Goal: Task Accomplishment & Management: Manage account settings

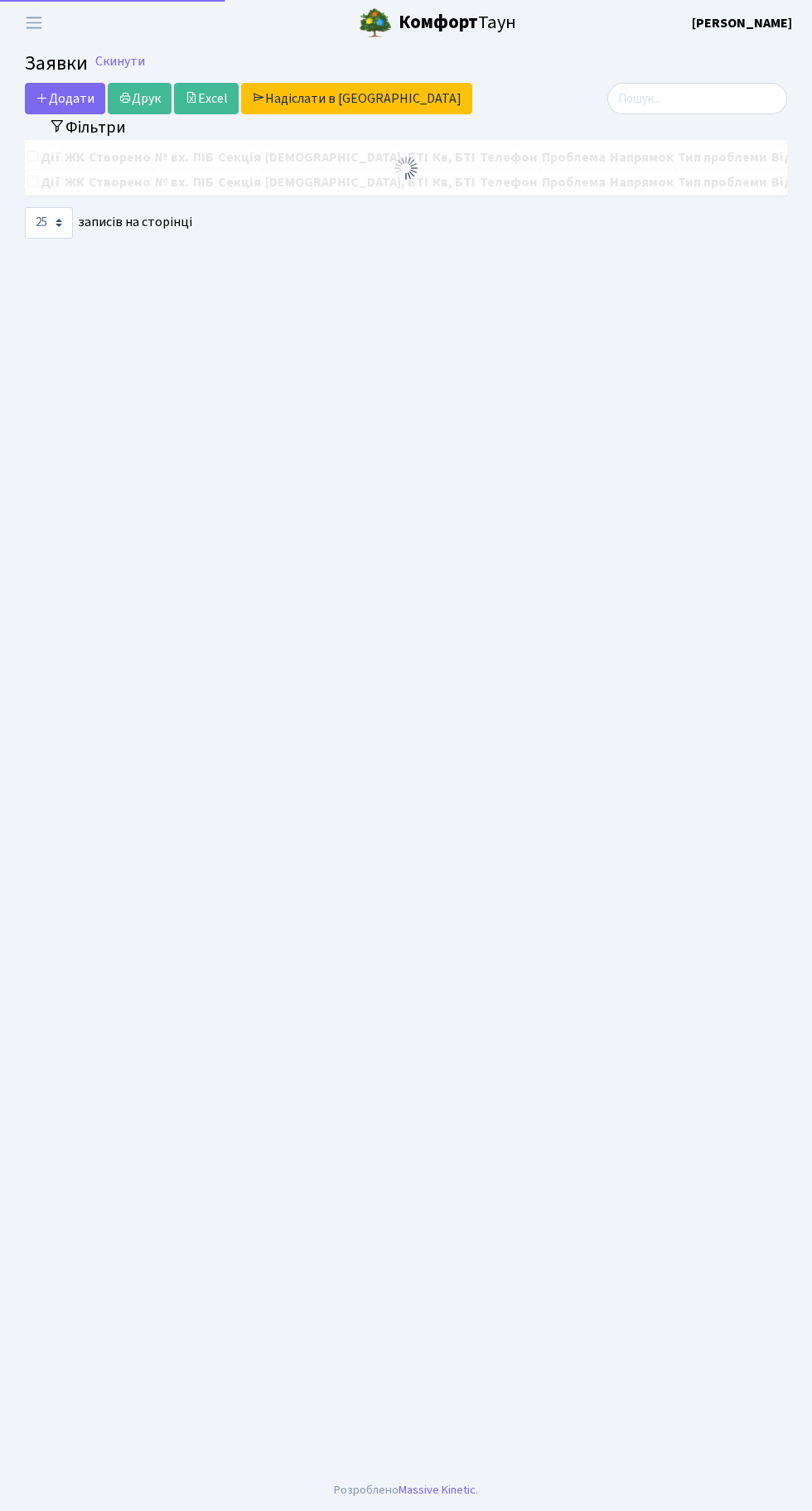
select select "25"
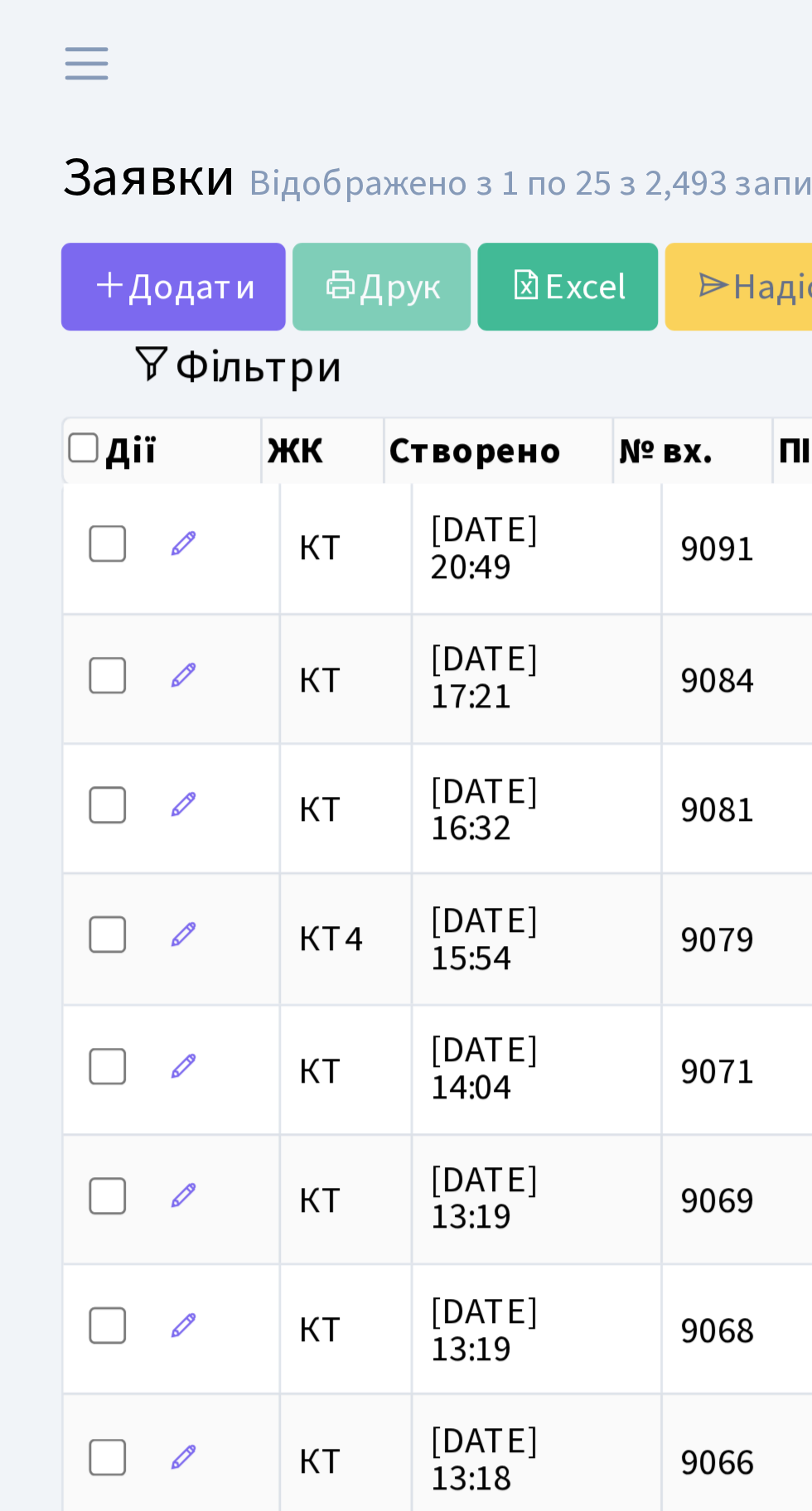
click at [291, 593] on td "9055" at bounding box center [271, 616] width 61 height 46
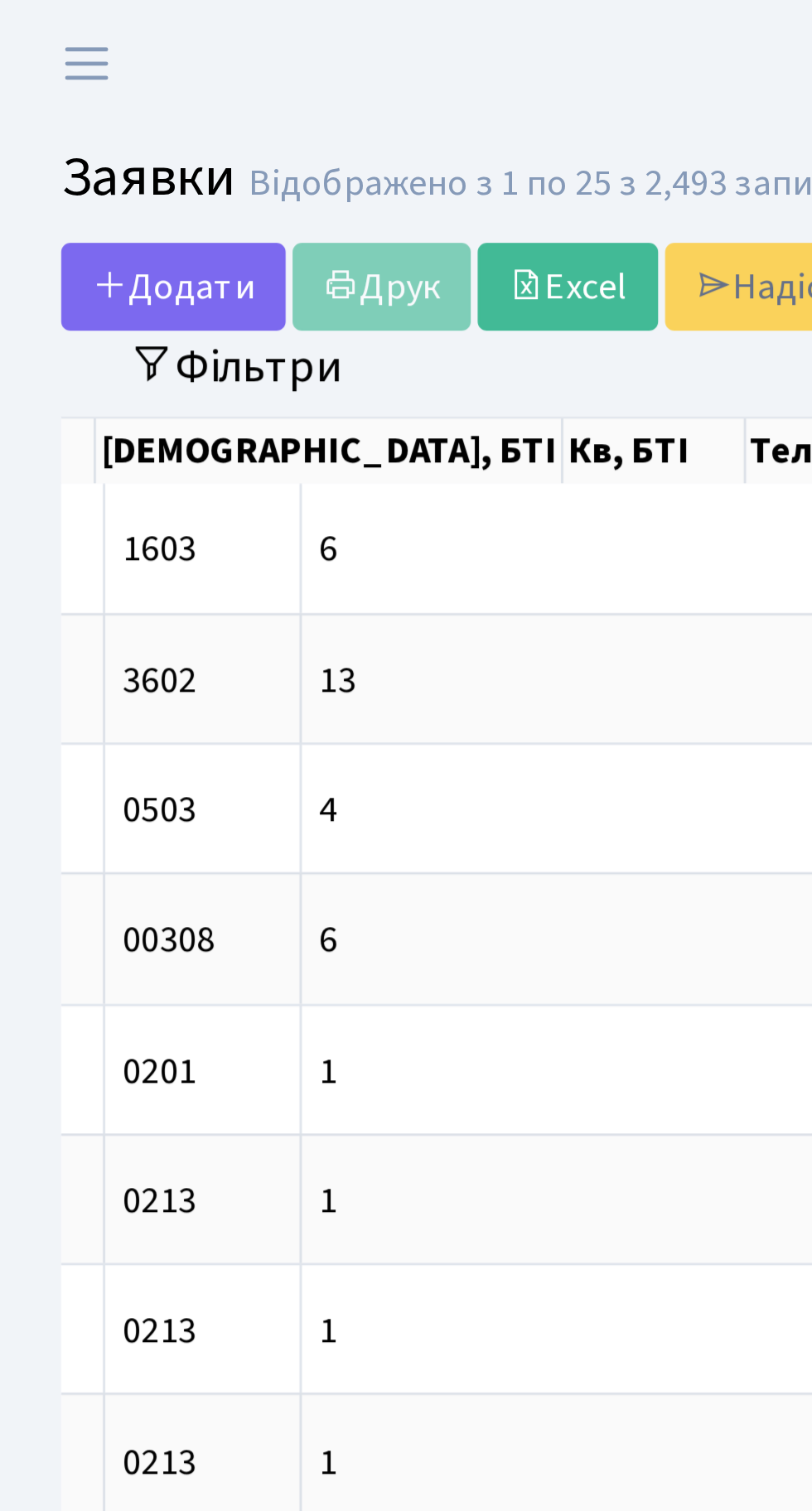
scroll to position [0, 401]
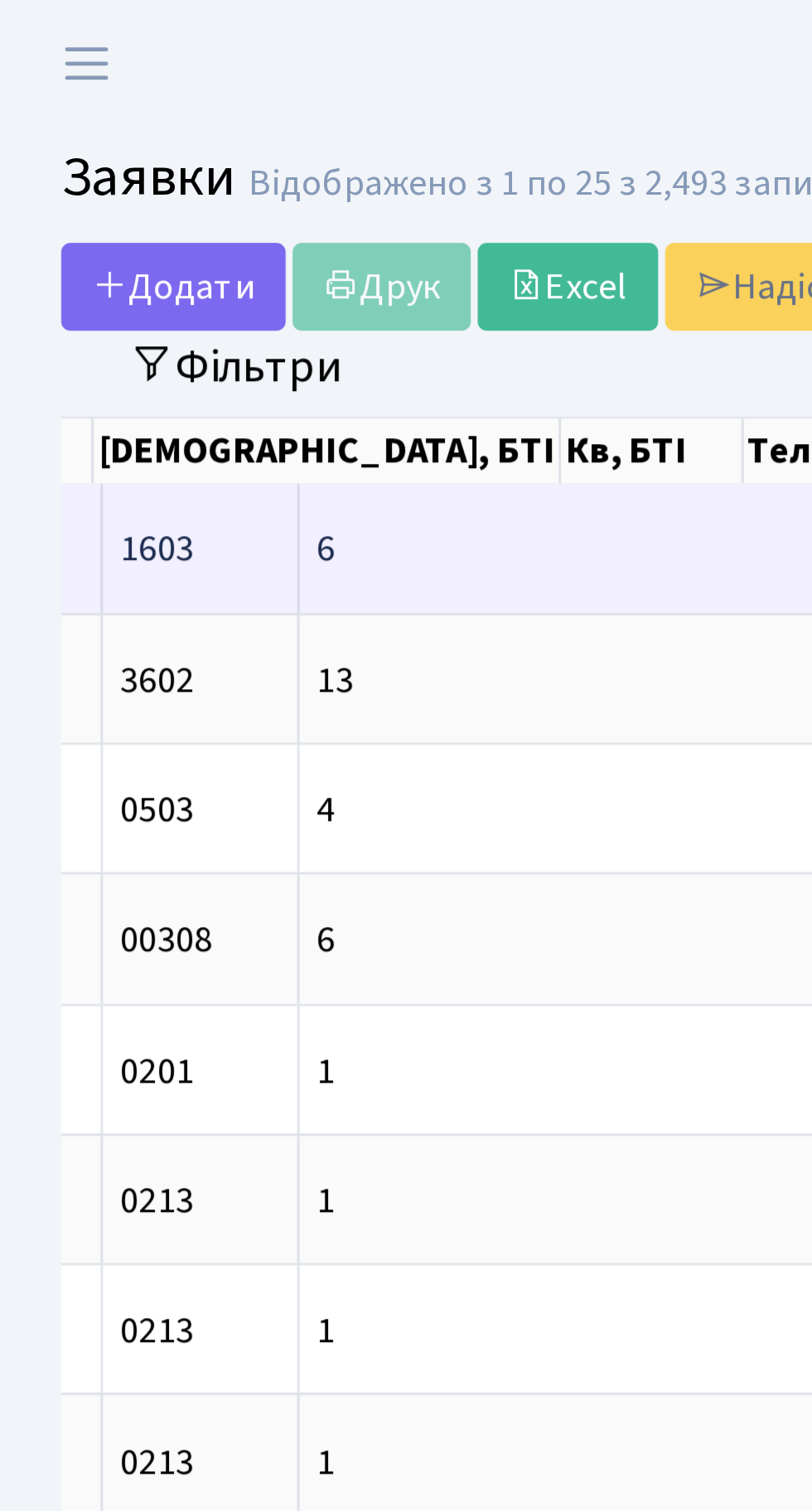
click at [307, 190] on span "6-135" at bounding box center [322, 196] width 32 height 18
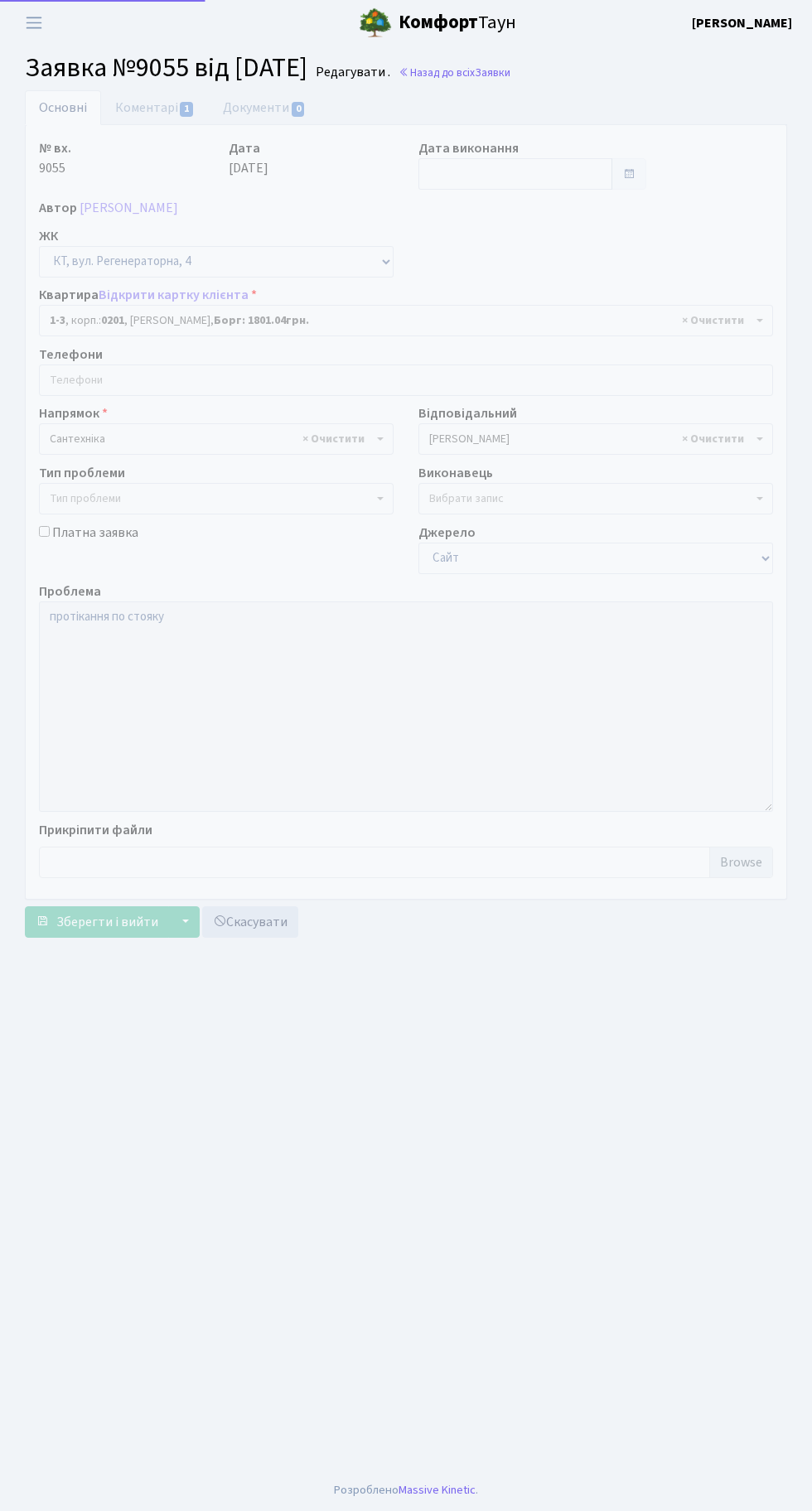
select select "3"
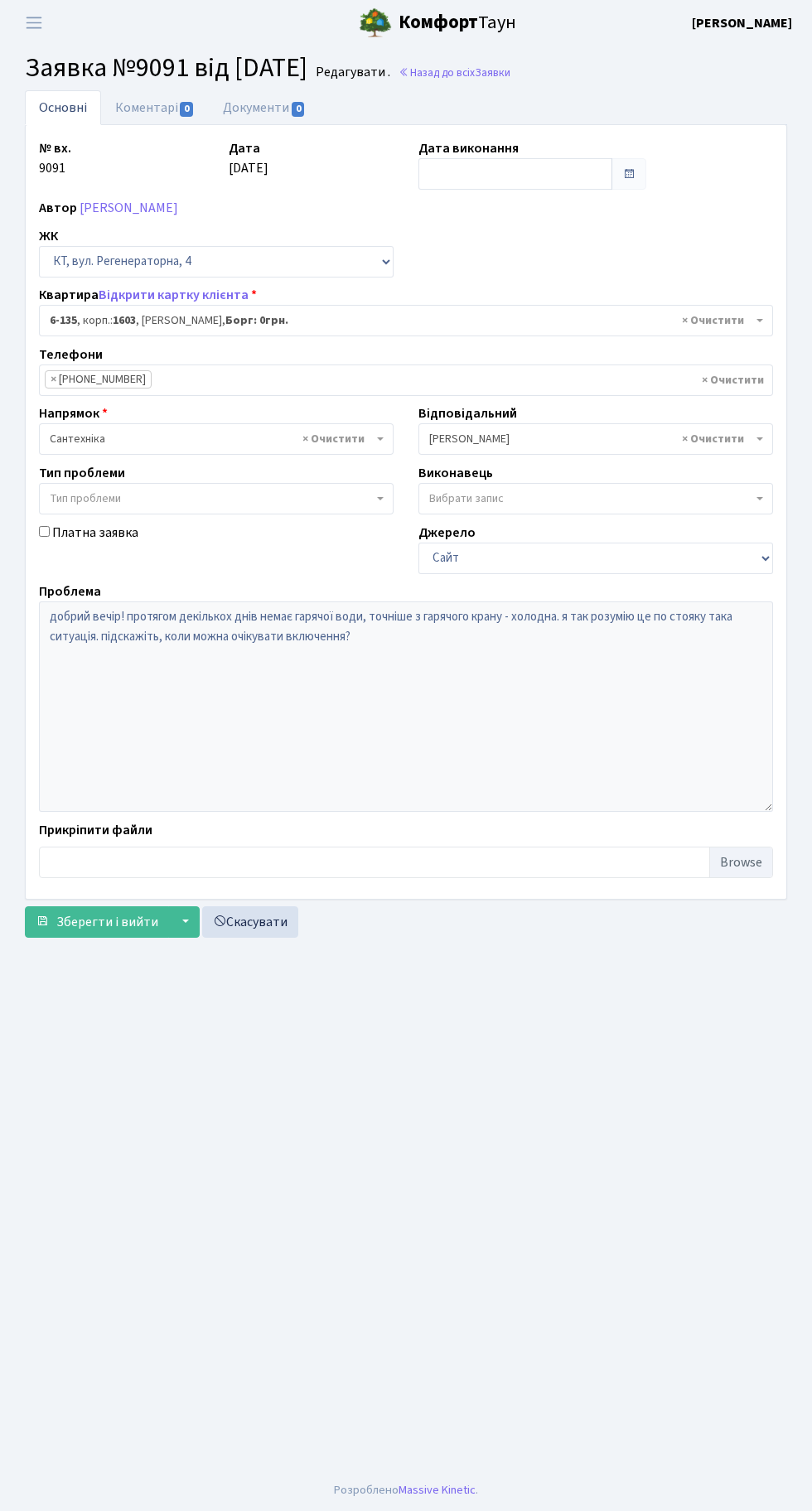
select select "5271"
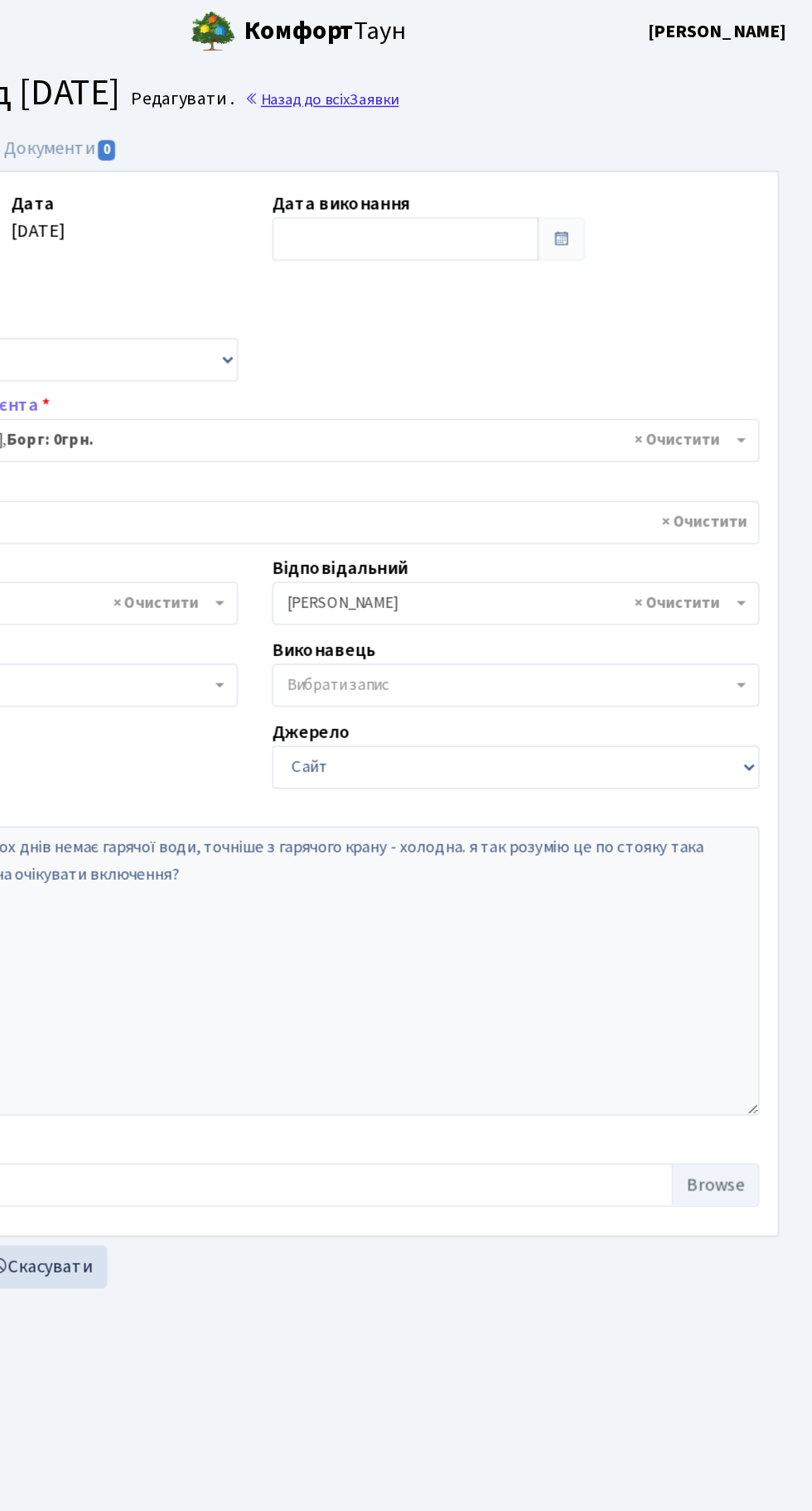
click at [510, 73] on link "Назад до всіх Заявки" at bounding box center [453, 72] width 112 height 15
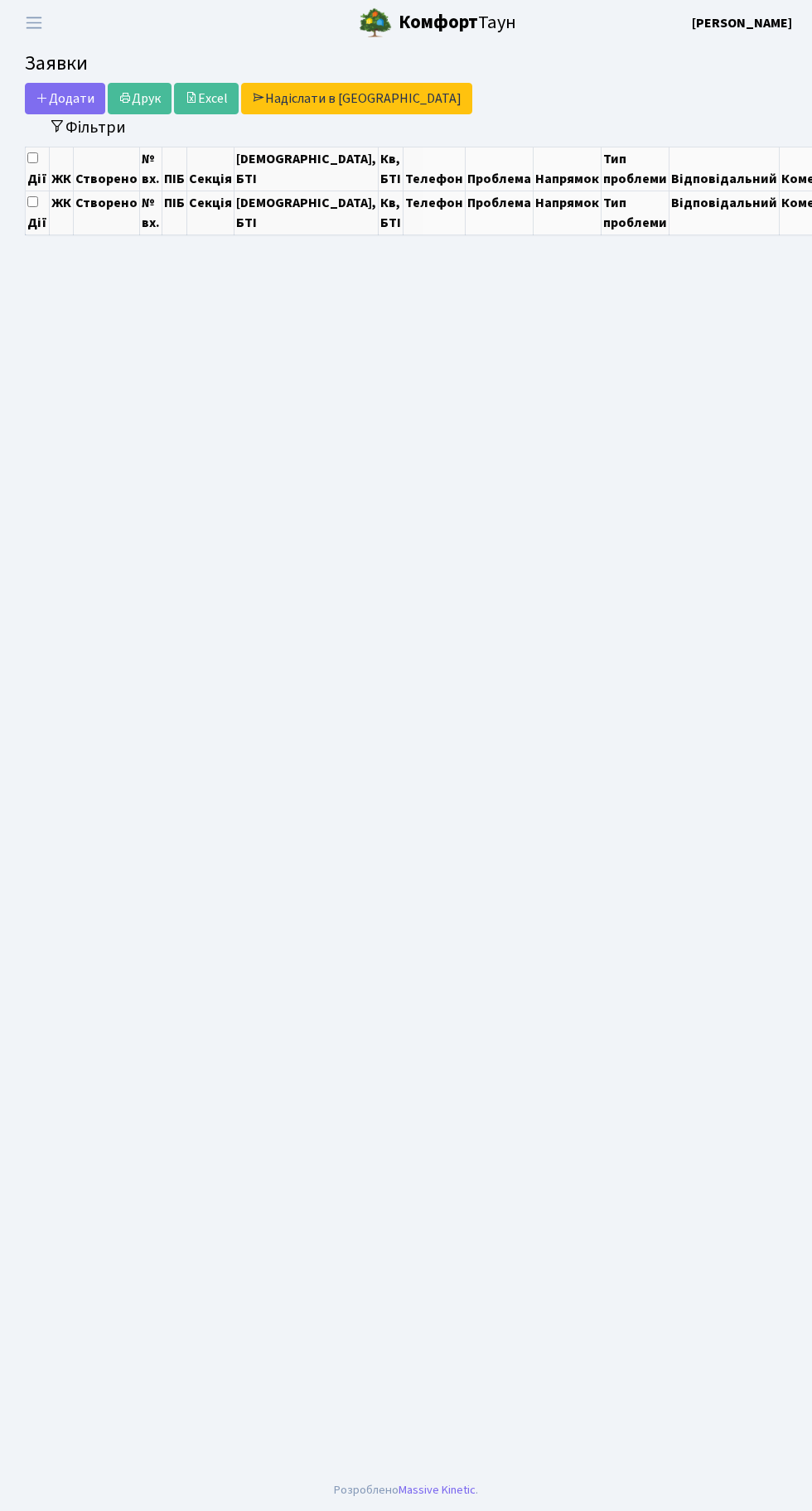
select select "25"
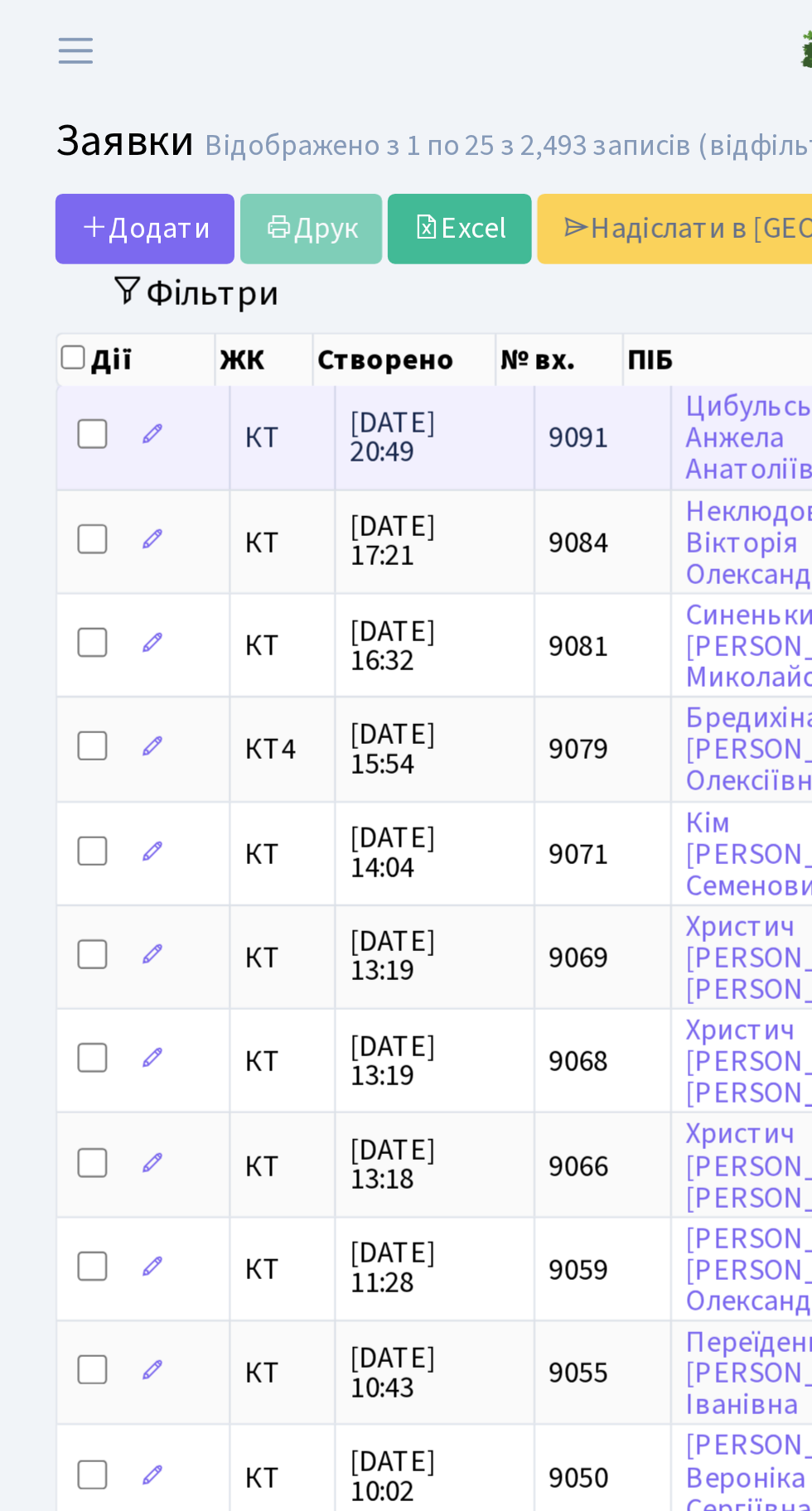
click at [43, 192] on input "checkbox" at bounding box center [41, 195] width 13 height 13
checkbox input "true"
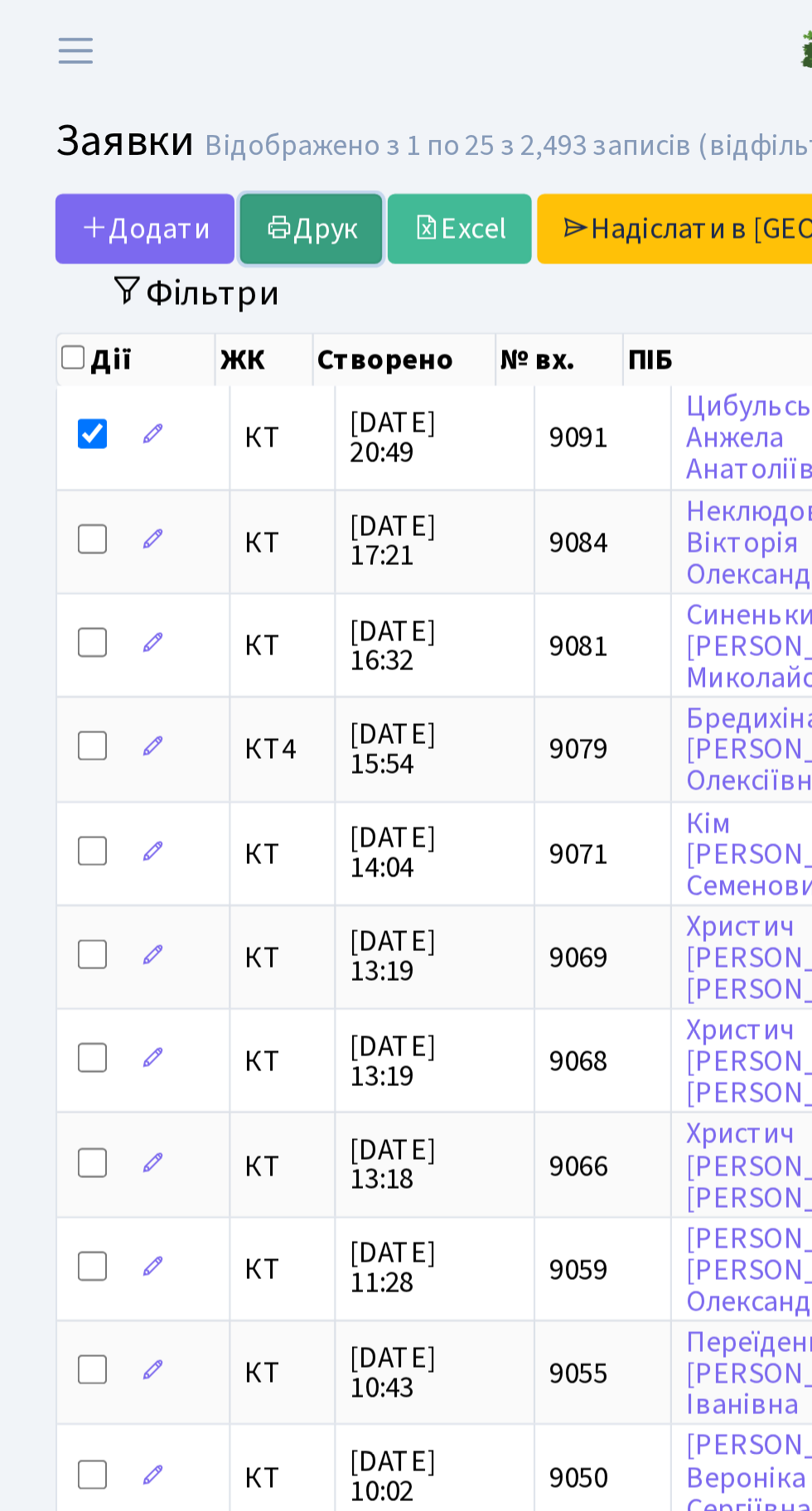
click at [150, 97] on link "Друк" at bounding box center [139, 103] width 64 height 32
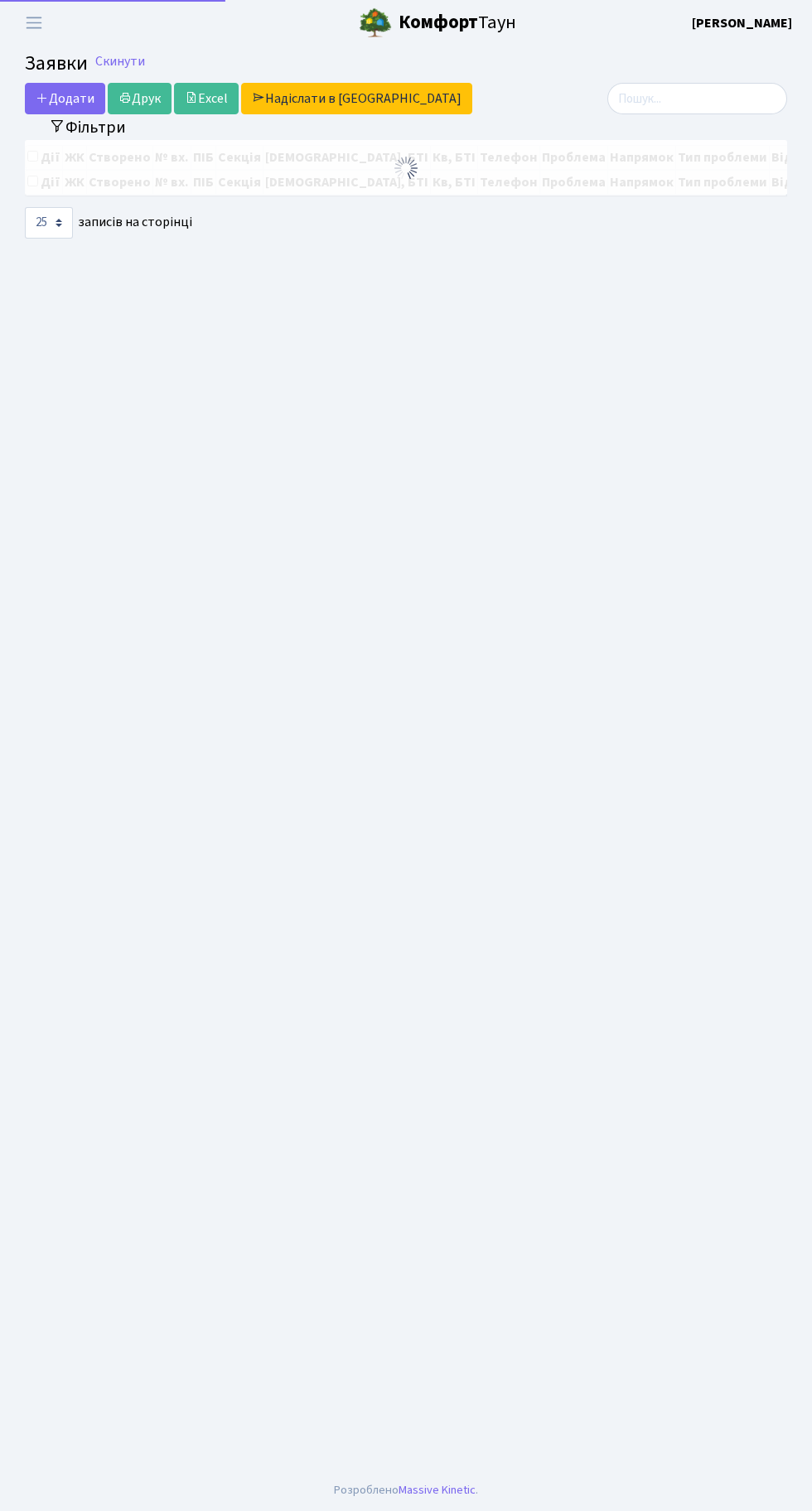
select select "25"
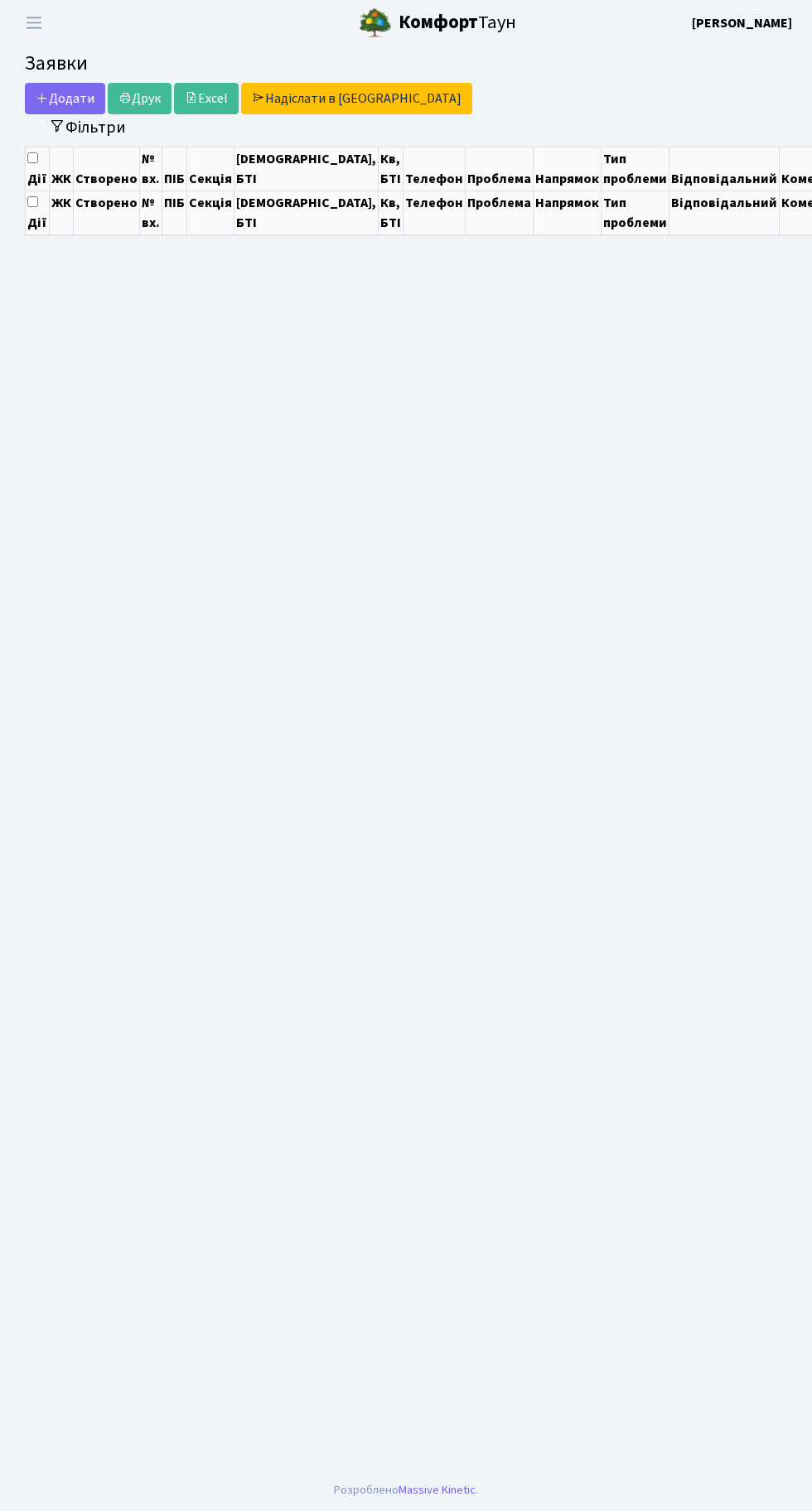
select select "25"
